Goal: Task Accomplishment & Management: Use online tool/utility

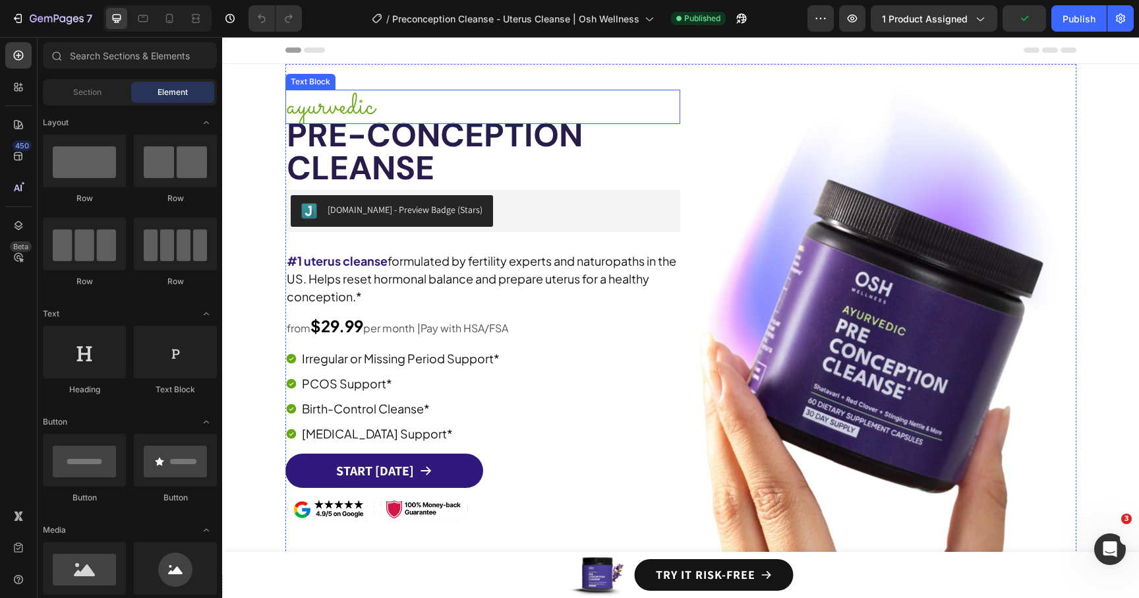
click at [666, 97] on p "ayurvedic" at bounding box center [483, 107] width 392 height 32
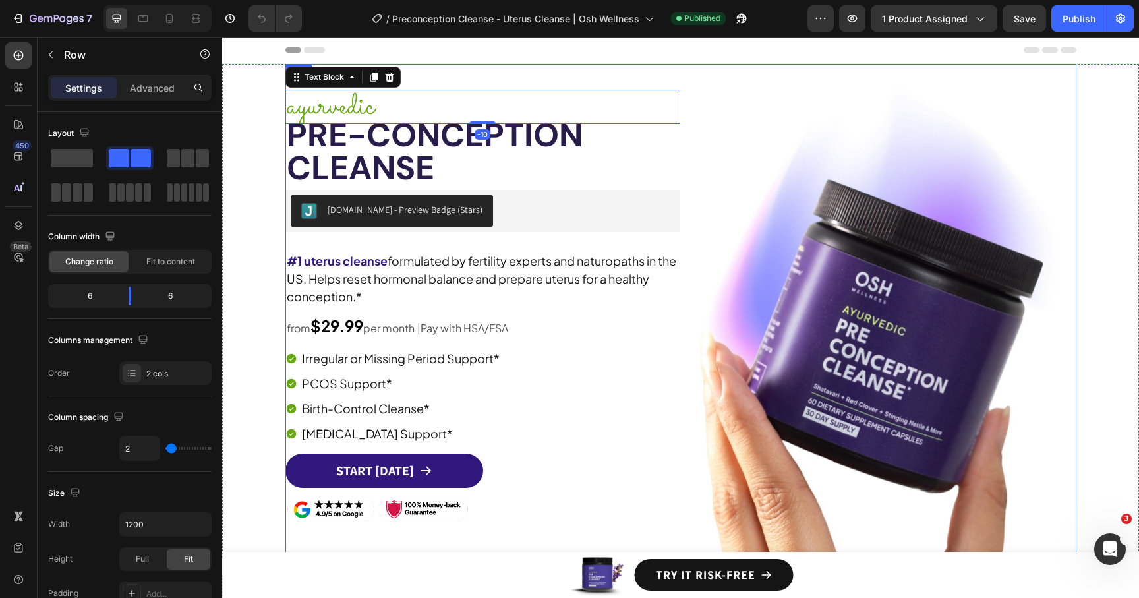
click at [670, 81] on div "Image ayurvedic Text Block -10 Pre-conception CleanSe Heading [DOMAIN_NAME] - P…" at bounding box center [483, 311] width 395 height 494
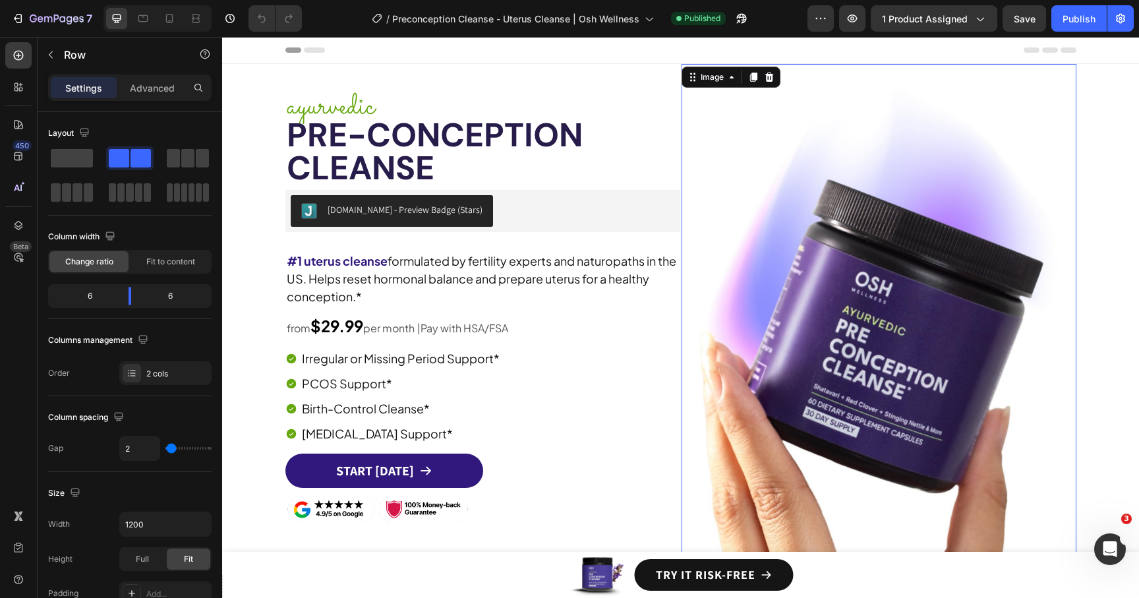
click at [754, 88] on img at bounding box center [879, 311] width 395 height 494
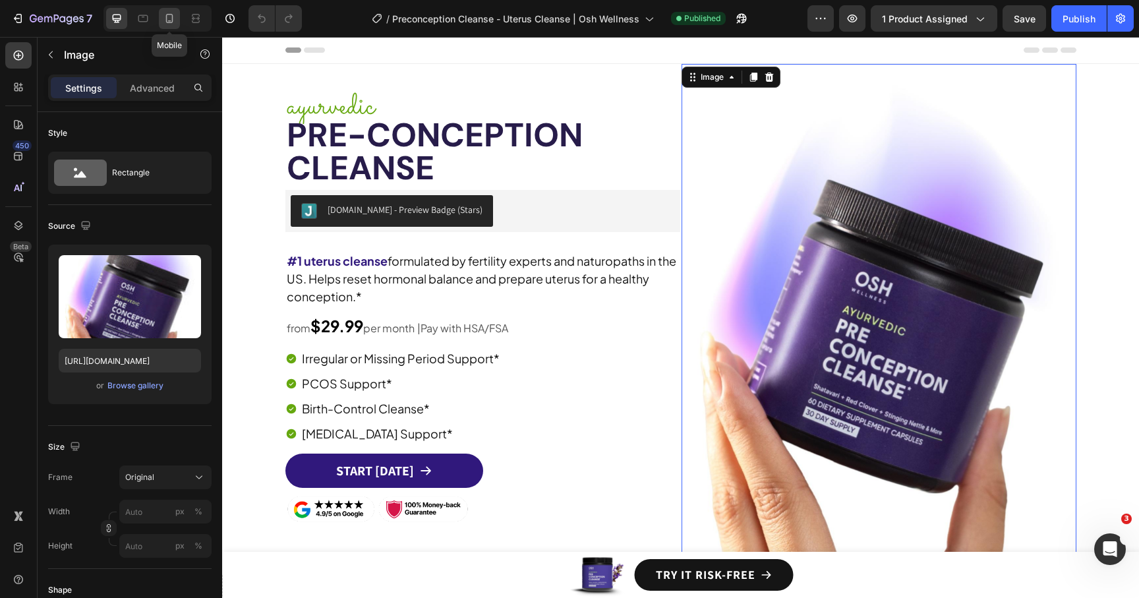
click at [172, 20] on icon at bounding box center [169, 18] width 7 height 9
type input "[URL][DOMAIN_NAME]"
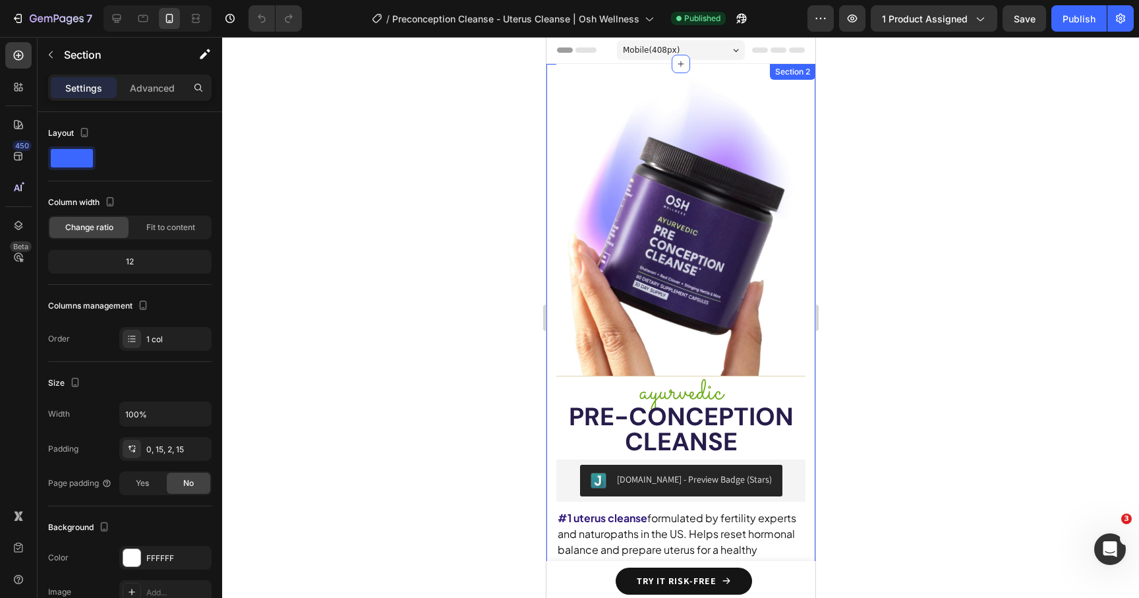
click at [552, 386] on div "Image ayurvedic Text Block Pre-conception CleanSe Heading [DOMAIN_NAME] - Previ…" at bounding box center [680, 429] width 269 height 731
click at [572, 380] on p "ayurvedic" at bounding box center [680, 393] width 247 height 30
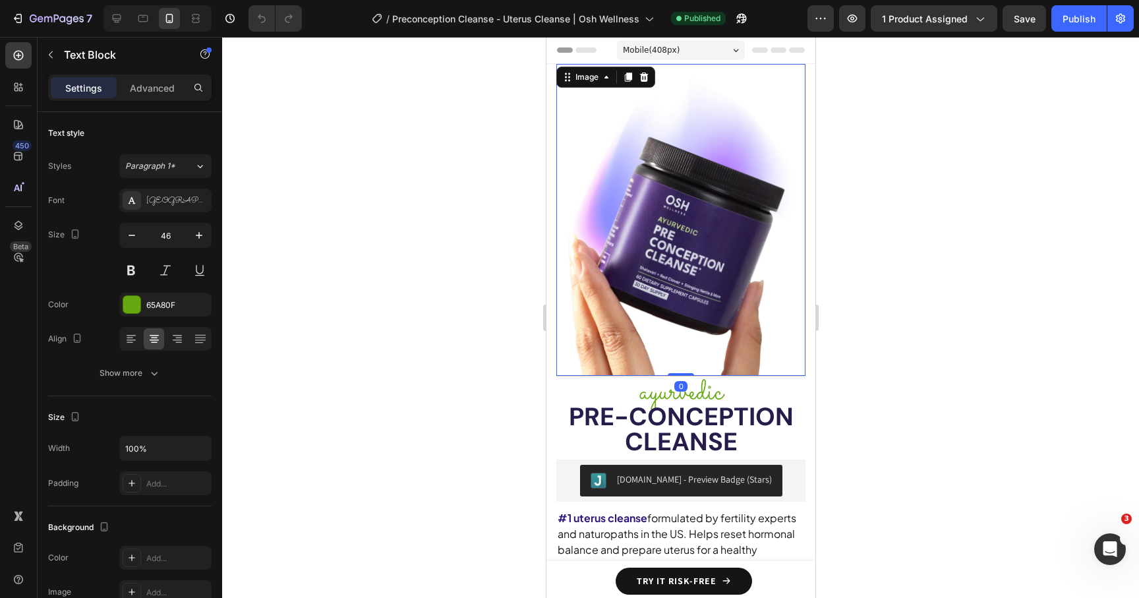
click at [598, 282] on img at bounding box center [680, 220] width 249 height 312
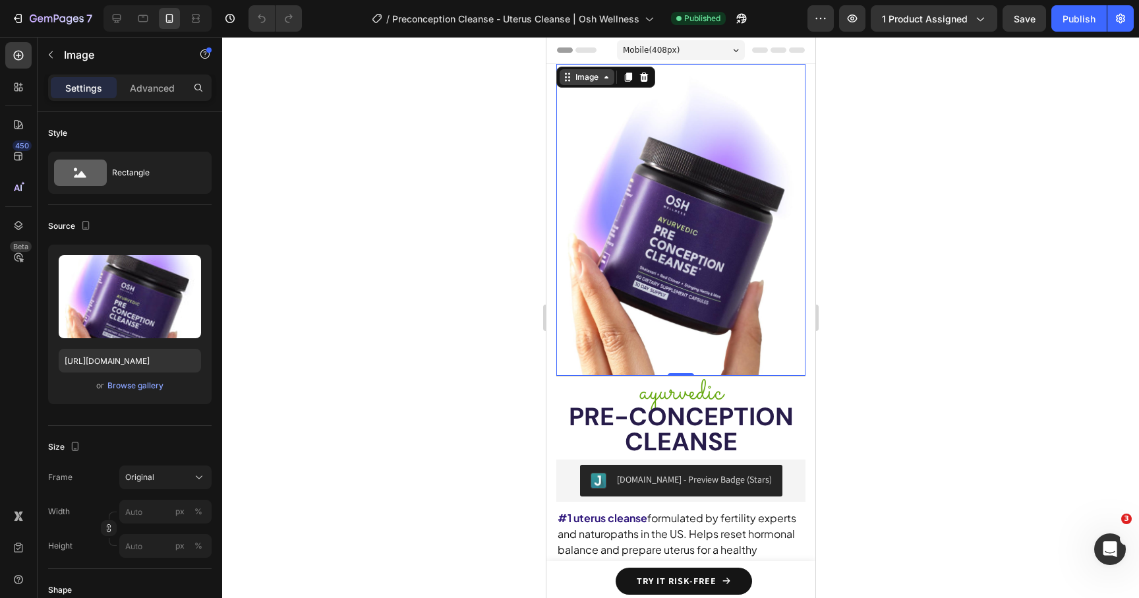
click at [594, 79] on div "Image" at bounding box center [586, 77] width 28 height 12
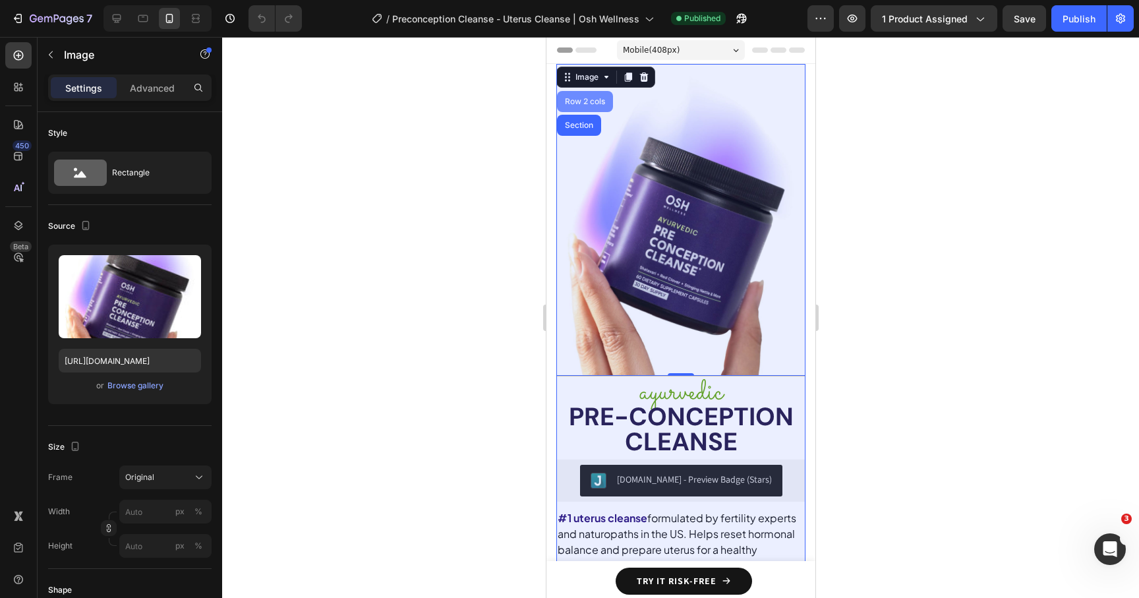
click at [587, 102] on div "Row 2 cols" at bounding box center [584, 102] width 45 height 8
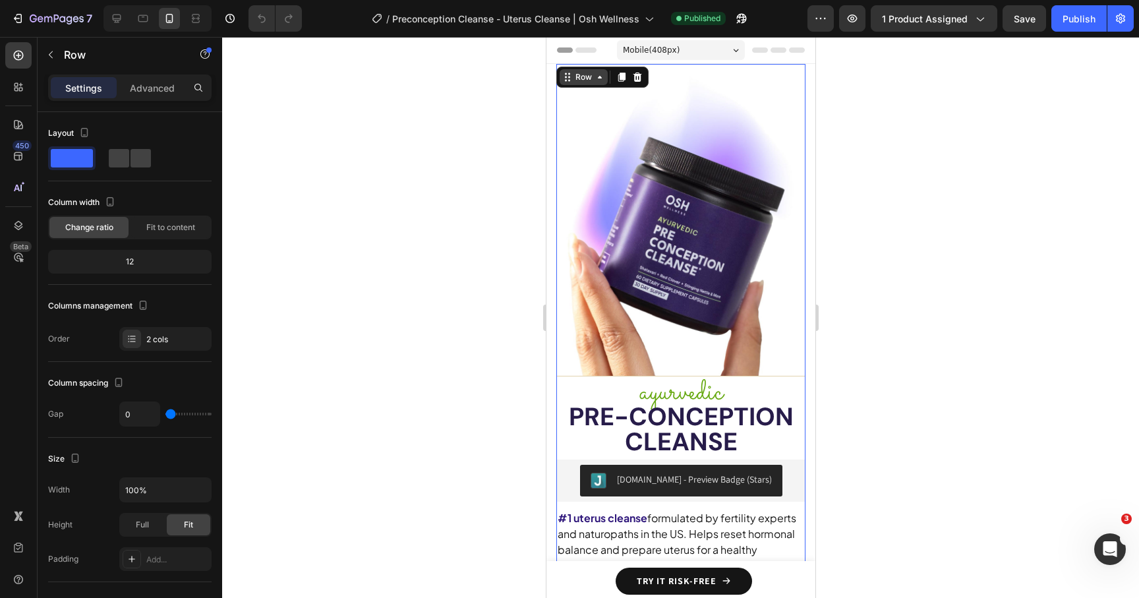
click at [589, 77] on div "Row" at bounding box center [583, 77] width 22 height 12
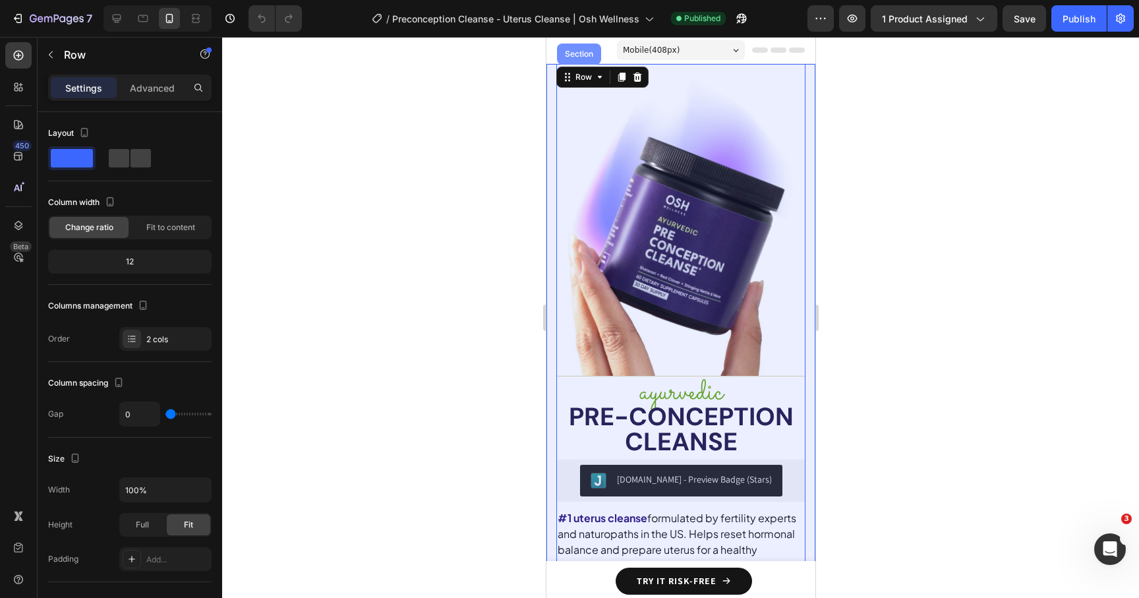
click at [578, 61] on div "Section" at bounding box center [579, 54] width 44 height 21
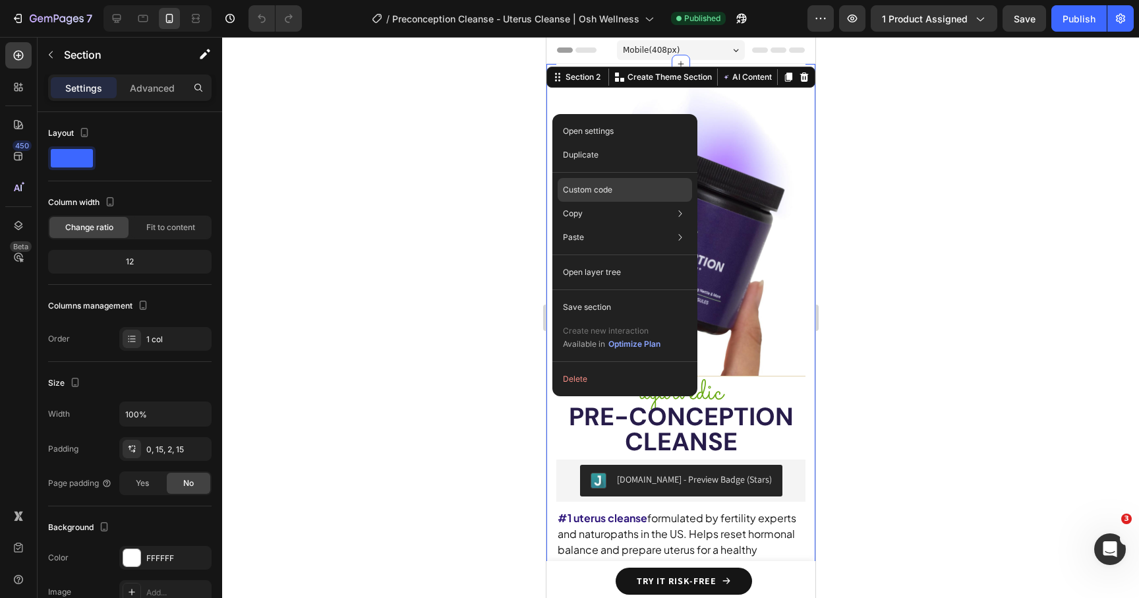
click at [582, 192] on p "Custom code" at bounding box center [587, 190] width 49 height 12
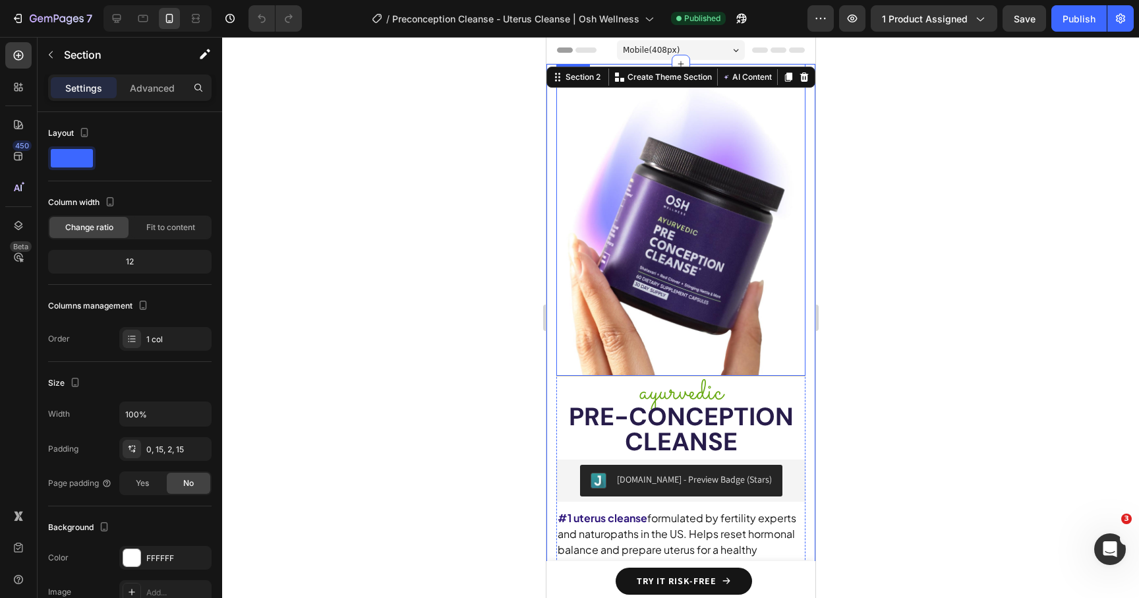
click at [584, 140] on img at bounding box center [680, 220] width 249 height 312
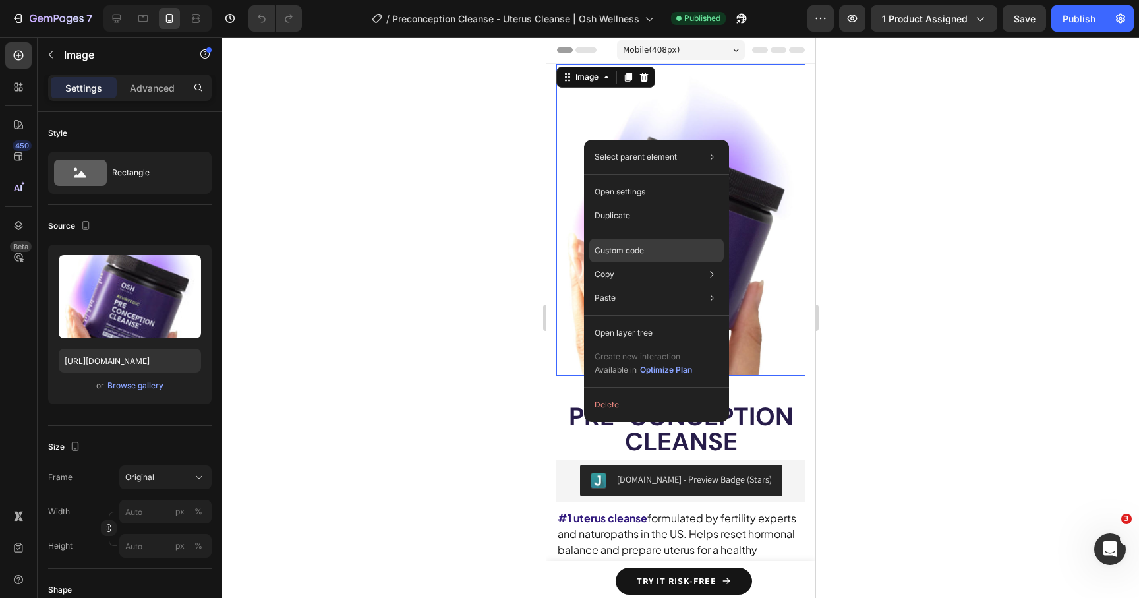
click at [638, 251] on p "Custom code" at bounding box center [619, 251] width 49 height 12
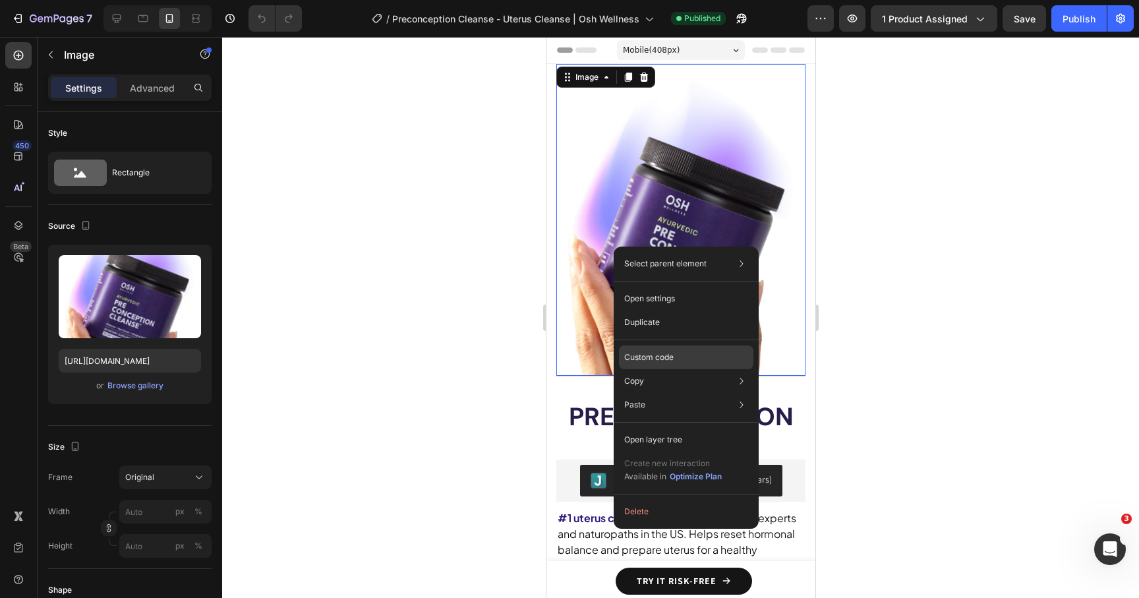
click at [652, 352] on p "Custom code" at bounding box center [648, 357] width 49 height 12
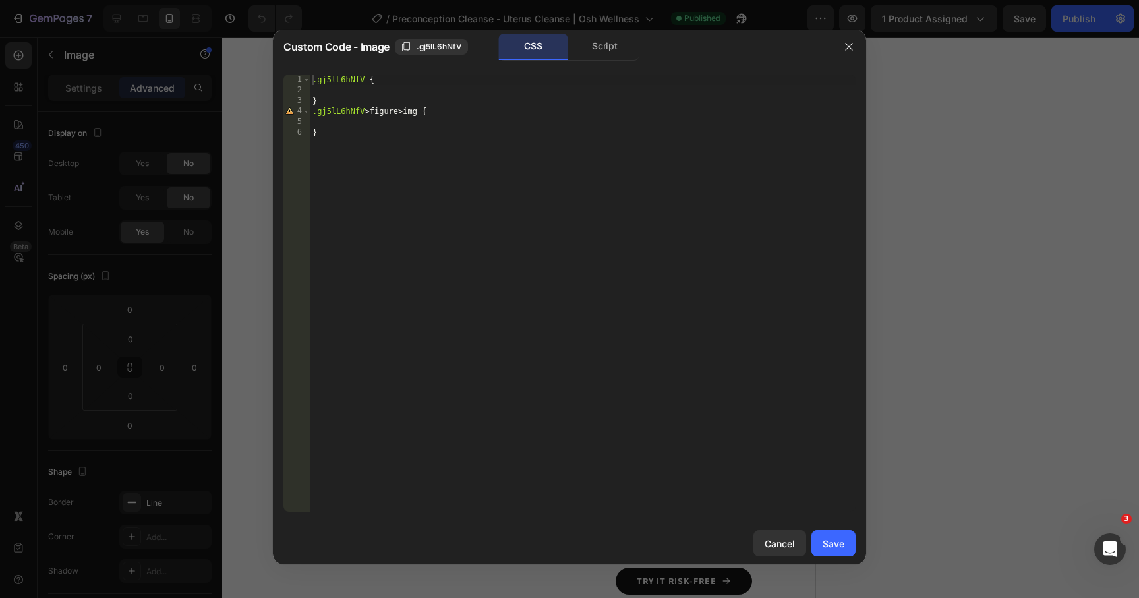
click at [603, 61] on div "Custom Code - Image .gj5lL6hNfV CSS Script" at bounding box center [552, 47] width 559 height 34
click at [598, 51] on div "Script" at bounding box center [604, 47] width 69 height 26
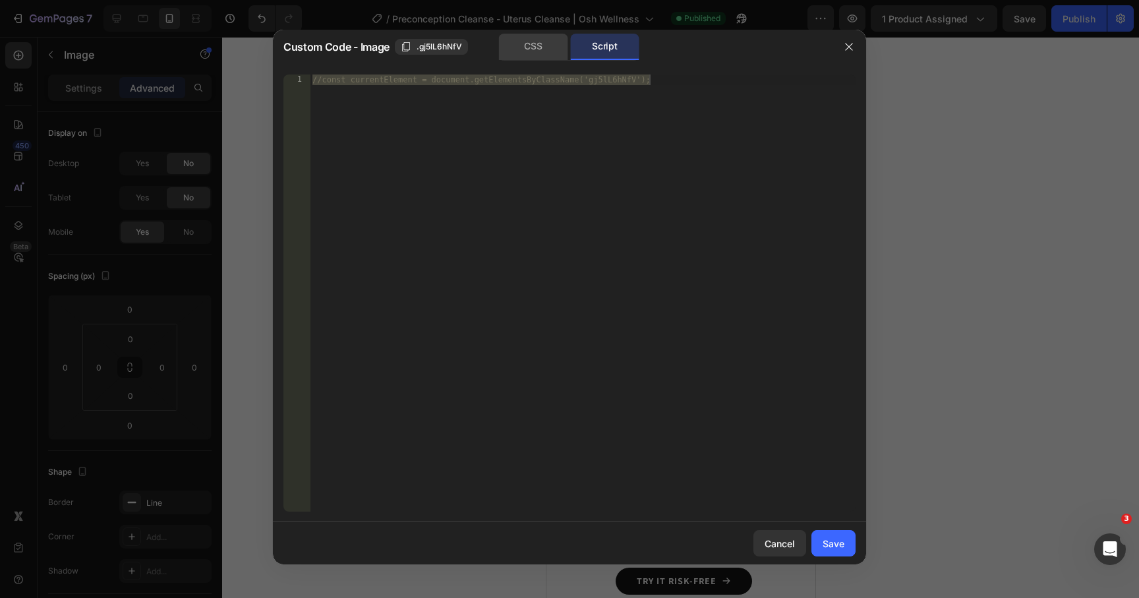
click at [549, 51] on div "CSS" at bounding box center [533, 47] width 69 height 26
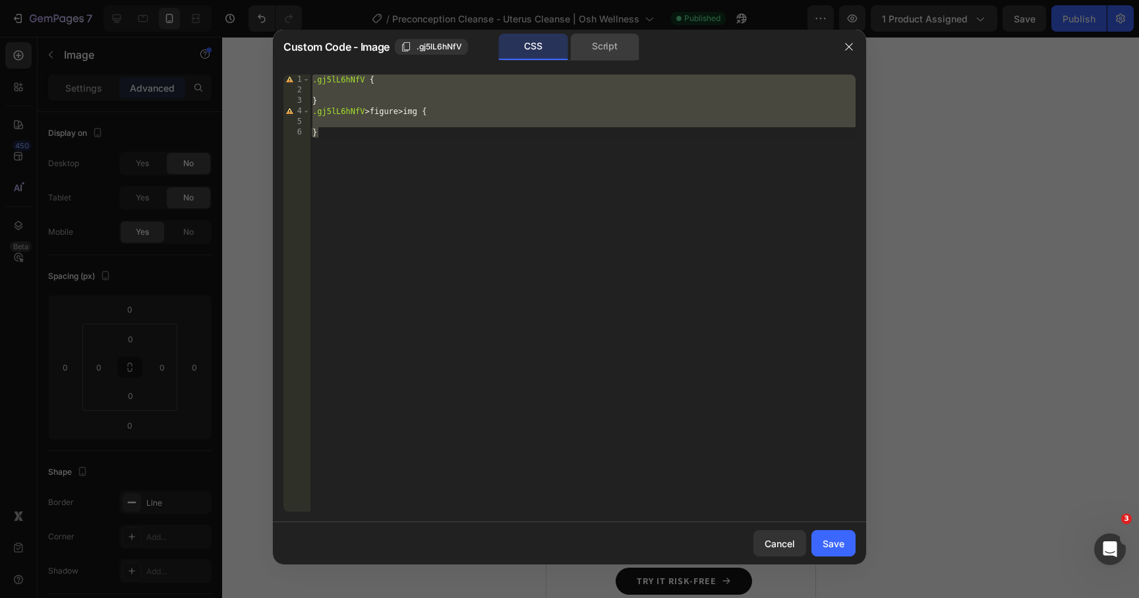
click at [618, 41] on div "Script" at bounding box center [604, 47] width 69 height 26
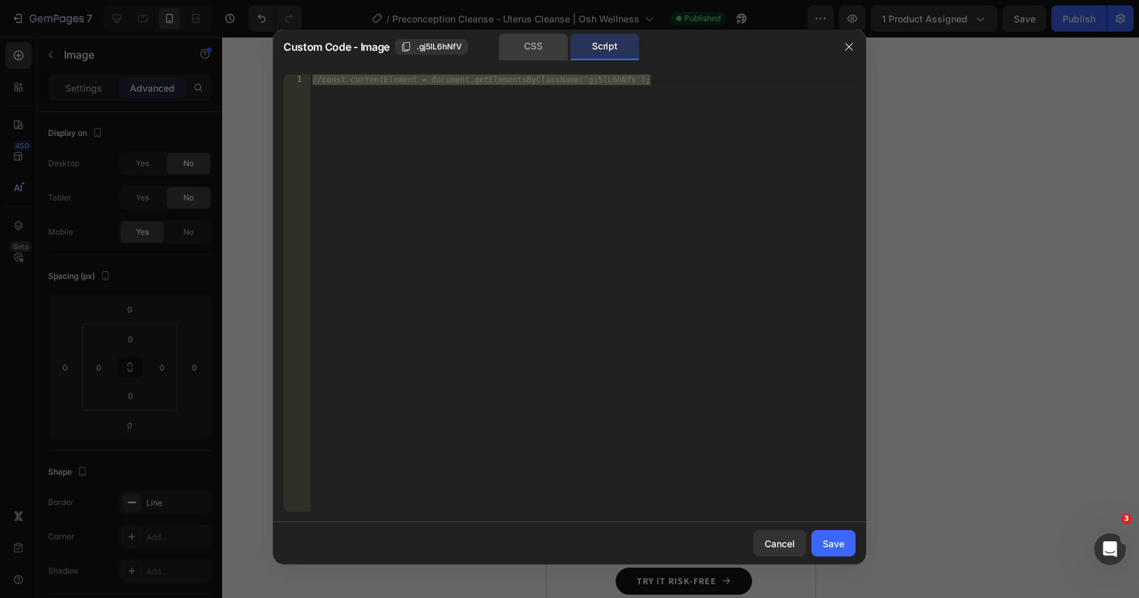
click at [536, 45] on div "CSS" at bounding box center [533, 47] width 69 height 26
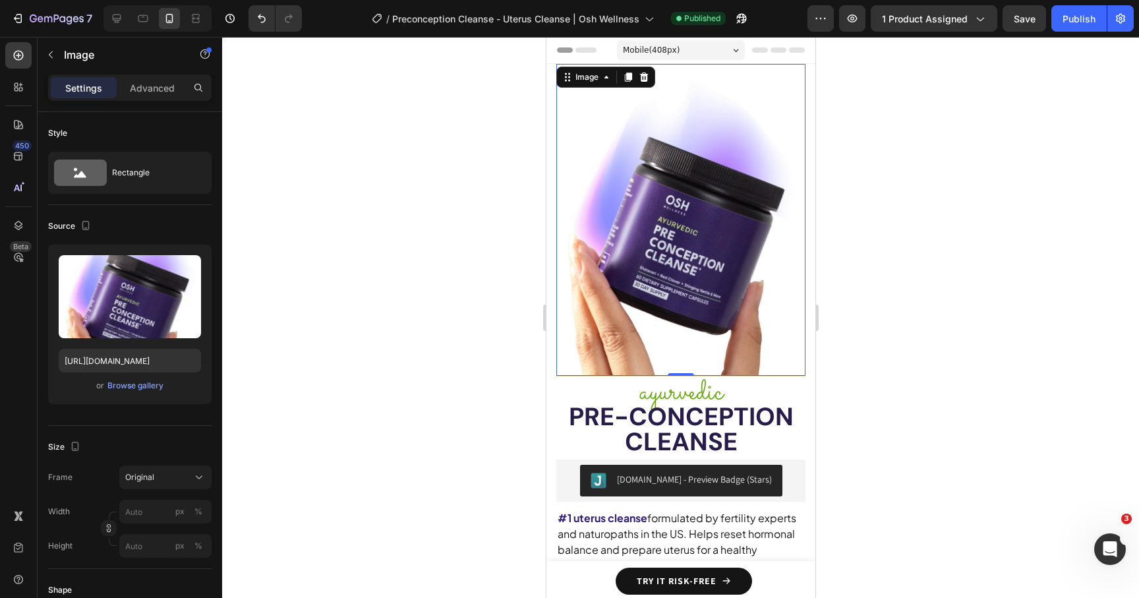
click at [669, 50] on span "Mobile ( 408 px)" at bounding box center [650, 50] width 57 height 13
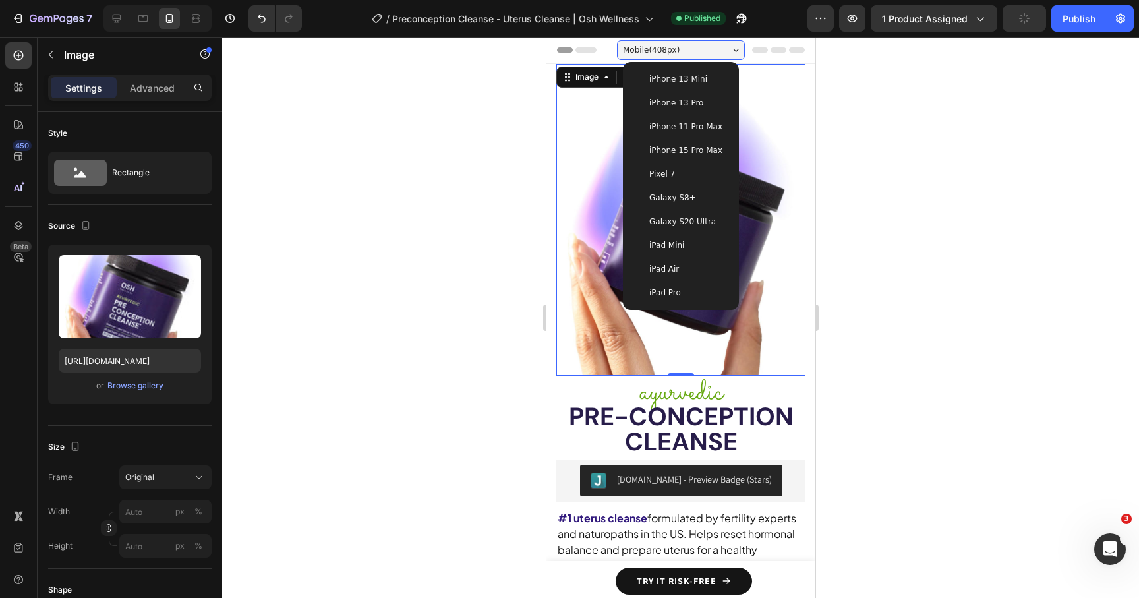
click at [670, 107] on span "iPhone 13 Pro" at bounding box center [676, 102] width 54 height 13
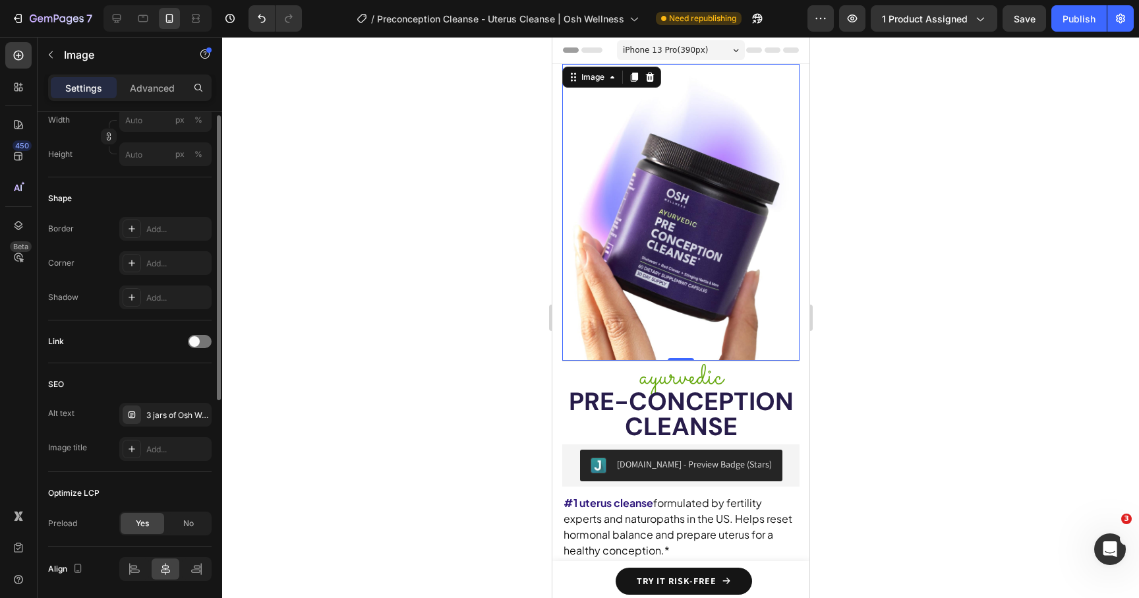
scroll to position [438, 0]
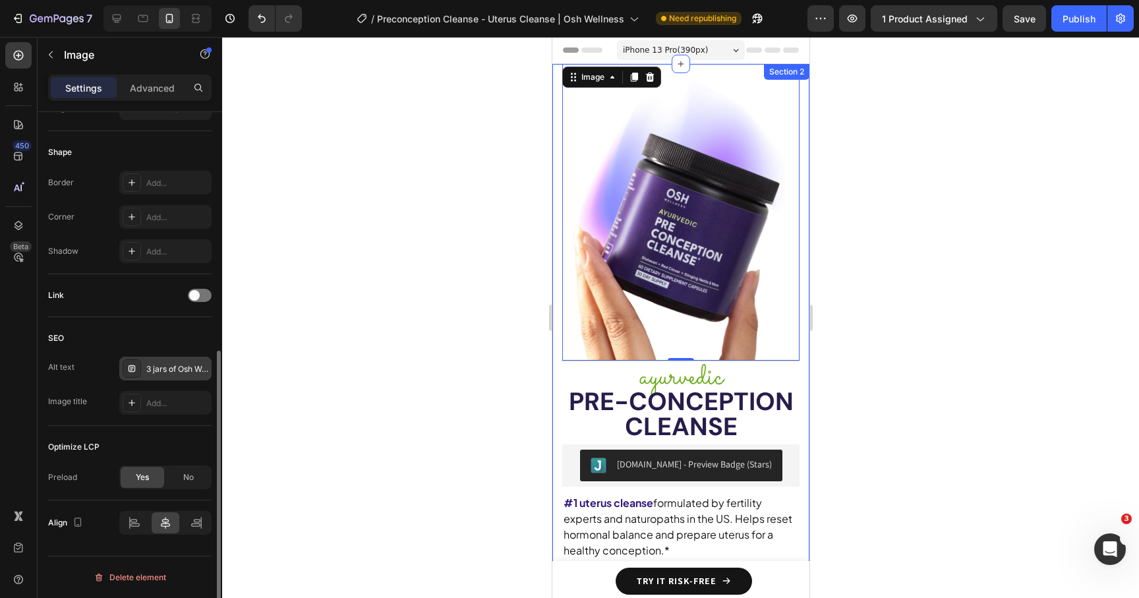
click at [169, 367] on div "3 jars of Osh Wellness Cycle care in a studio shot" at bounding box center [177, 369] width 62 height 12
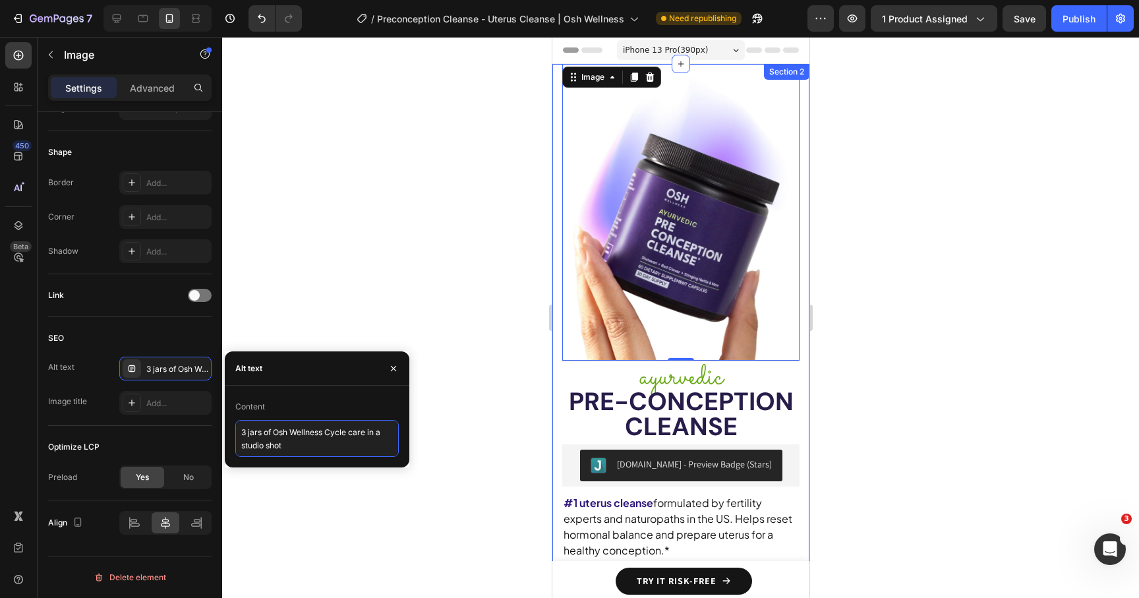
click at [313, 442] on textarea "3 jars of Osh Wellness Cycle care in a studio shot" at bounding box center [317, 438] width 164 height 37
type textarea "Preconception Cleanse jar"
click at [306, 502] on div at bounding box center [680, 317] width 917 height 561
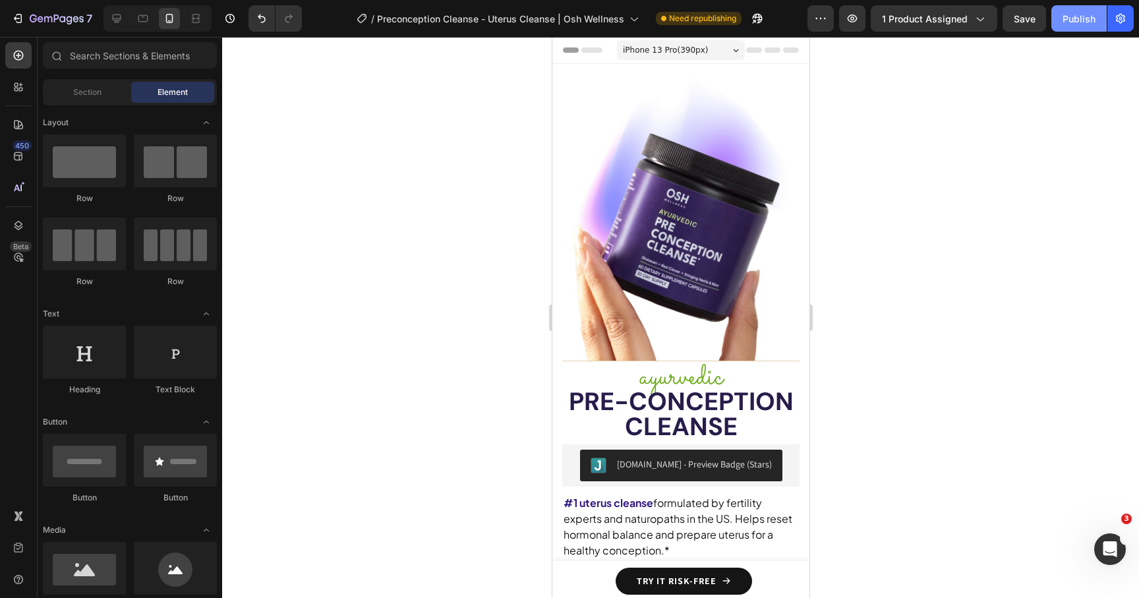
click at [1091, 25] on div "Publish" at bounding box center [1079, 19] width 33 height 14
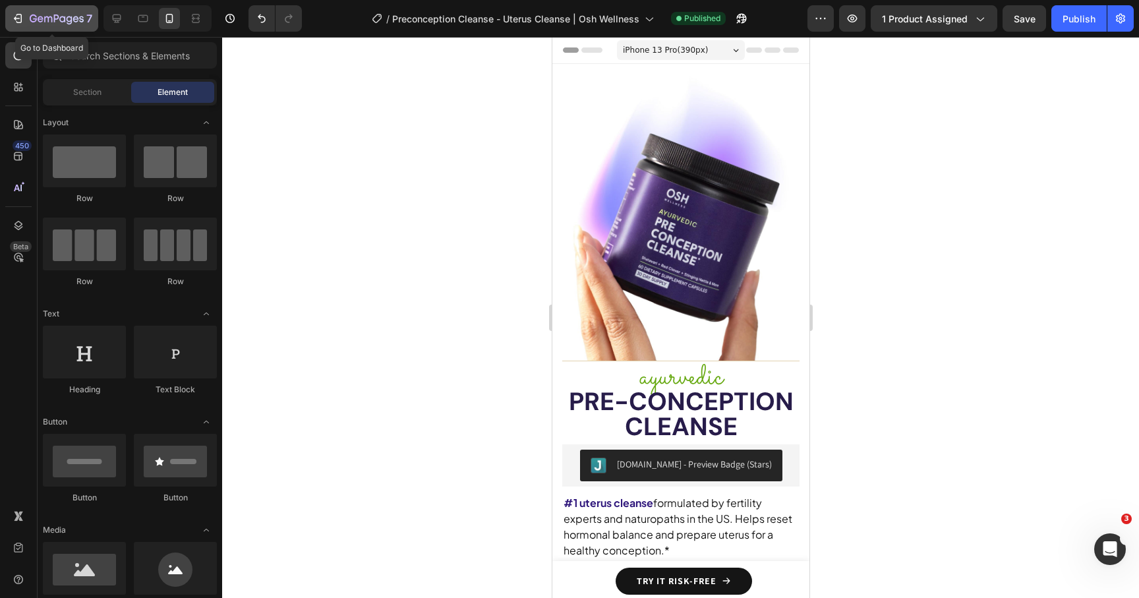
click at [12, 12] on icon "button" at bounding box center [17, 18] width 13 height 13
